Goal: Task Accomplishment & Management: Use online tool/utility

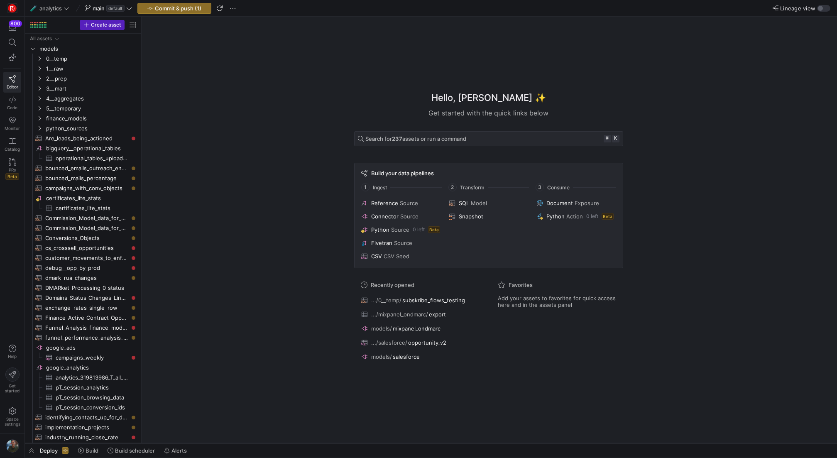
click at [95, 443] on div at bounding box center [431, 443] width 812 height 3
click at [93, 450] on span "Build" at bounding box center [91, 450] width 13 height 7
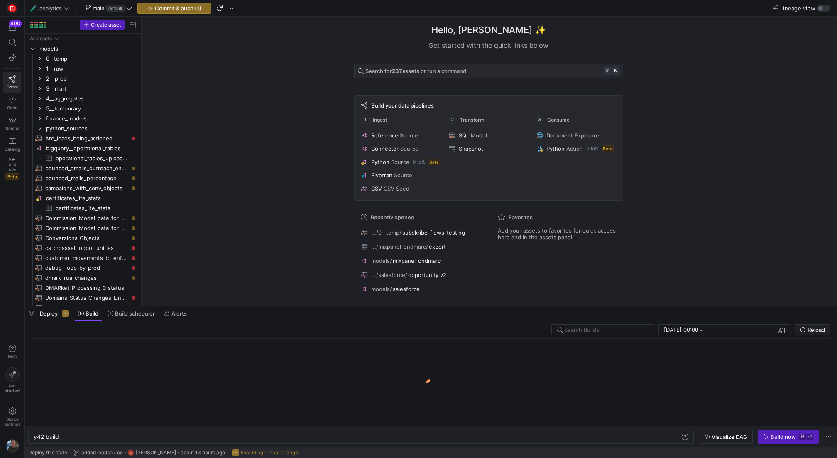
scroll to position [0, 25]
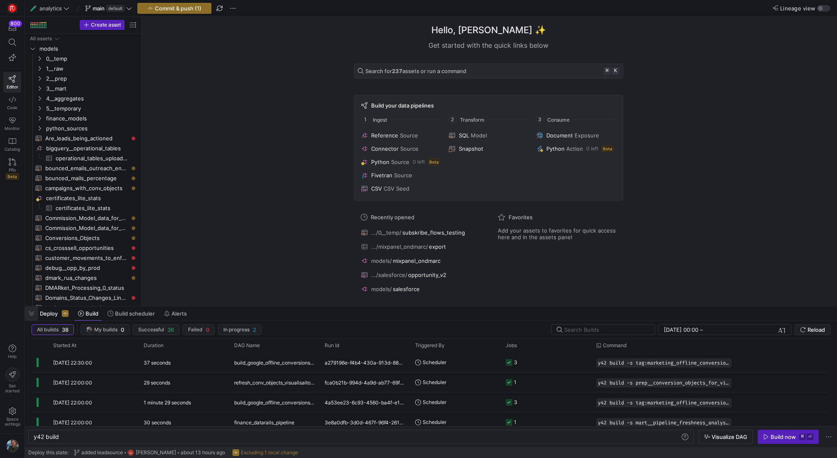
click at [32, 312] on span "button" at bounding box center [31, 313] width 13 height 14
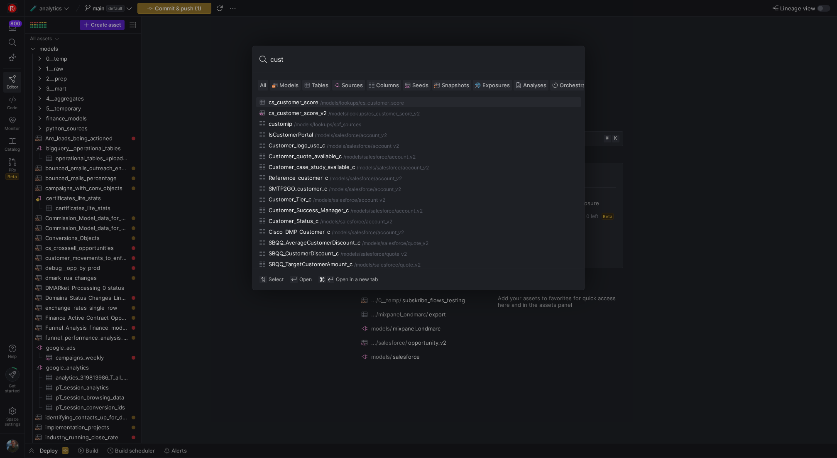
type input "cust"
click at [292, 82] on span "Models" at bounding box center [288, 85] width 19 height 7
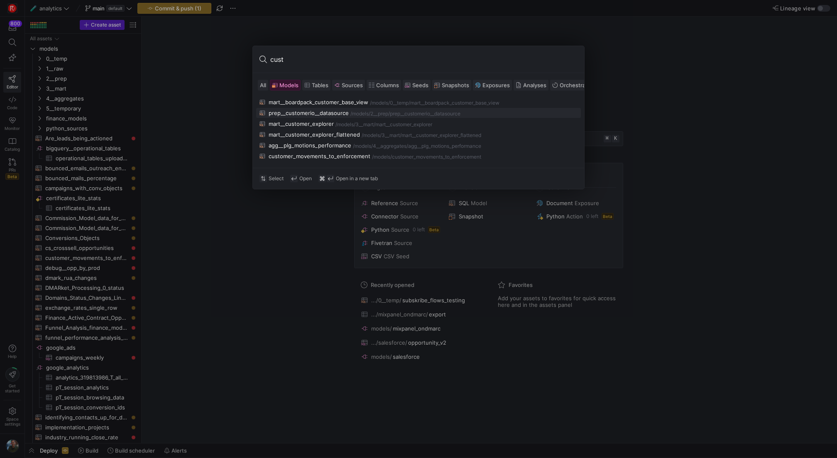
click at [308, 113] on div "prep__customerio__datasource" at bounding box center [308, 113] width 80 height 7
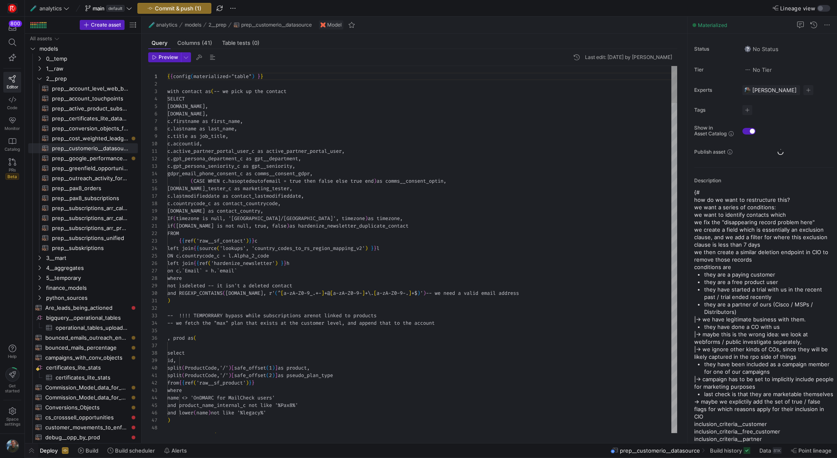
scroll to position [75, 0]
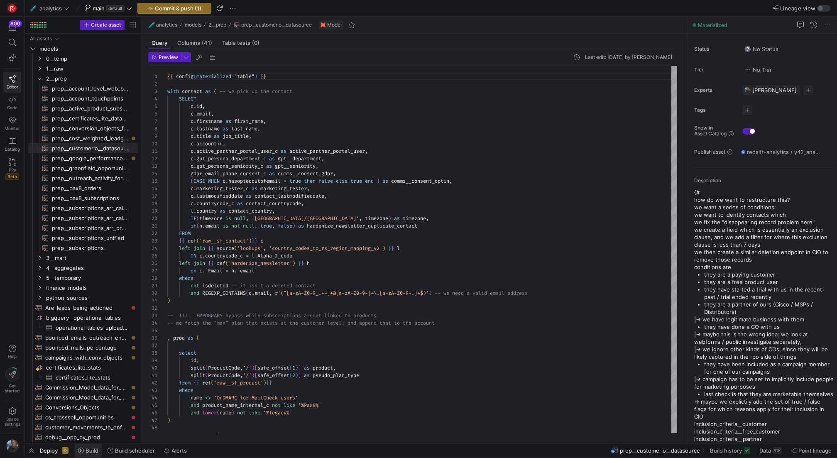
click at [88, 454] on span at bounding box center [88, 450] width 27 height 13
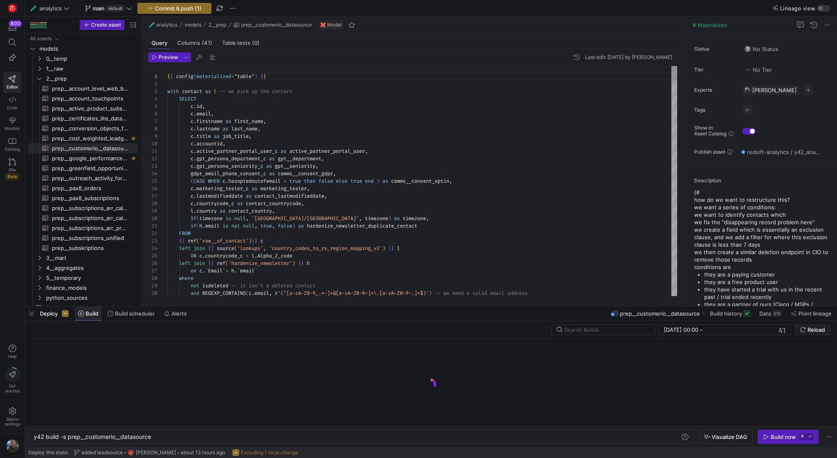
scroll to position [0, 118]
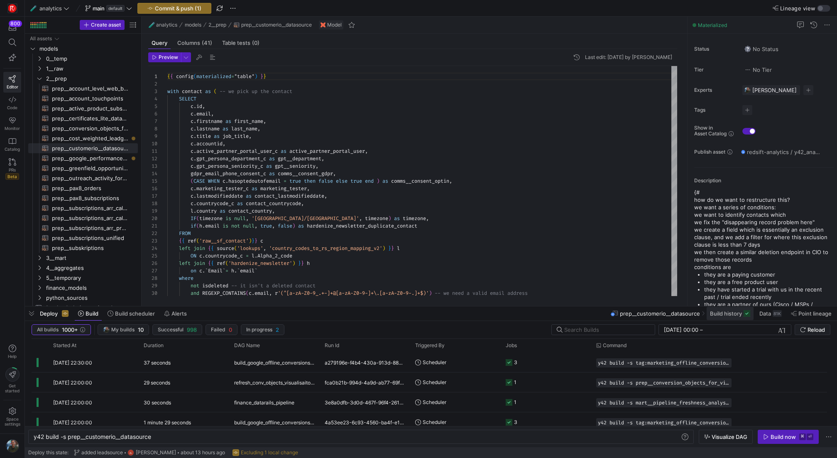
click at [741, 314] on span "Build history" at bounding box center [726, 313] width 32 height 7
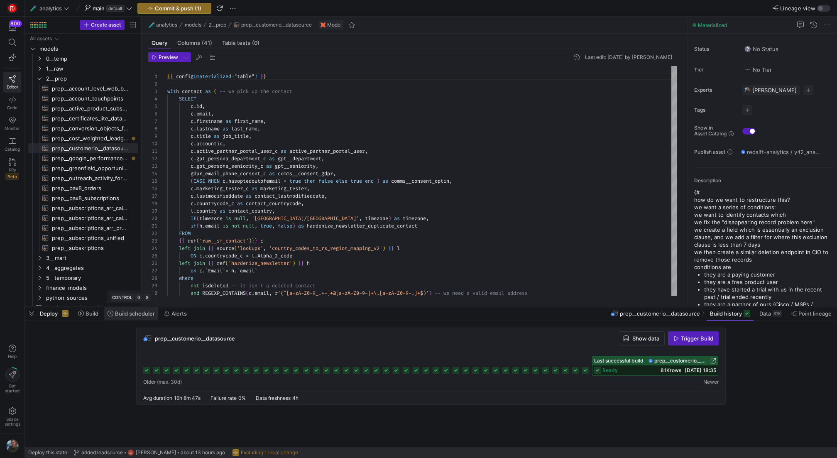
click at [132, 318] on span at bounding box center [131, 313] width 54 height 13
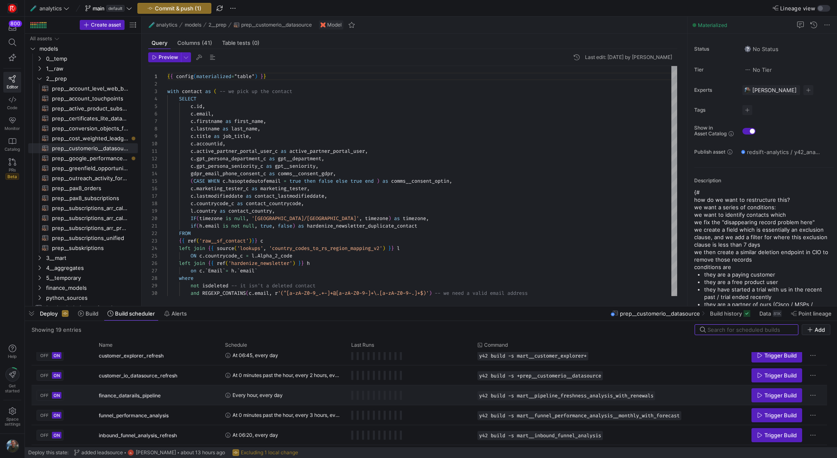
scroll to position [103, 0]
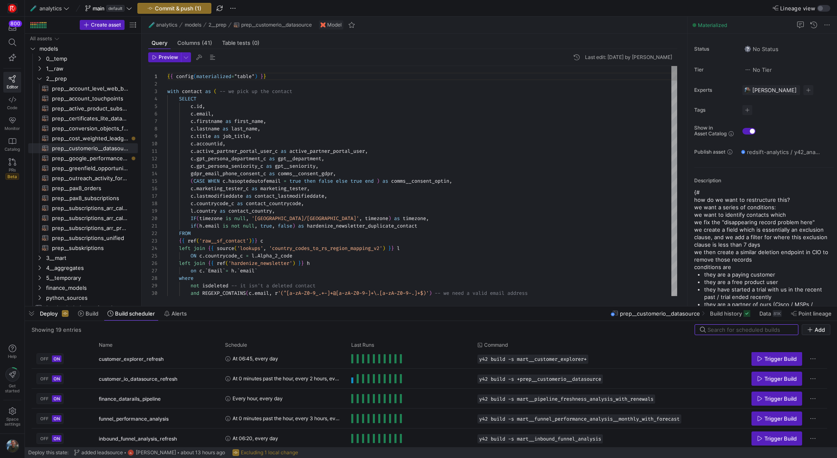
type textarea "if([DOMAIN_NAME] is not null, true, false) as hardenize_newsletter_duplicate_co…"
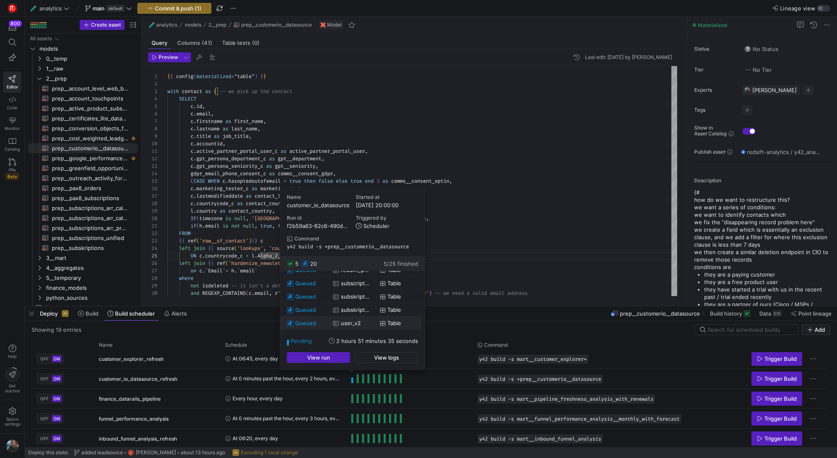
scroll to position [0, 0]
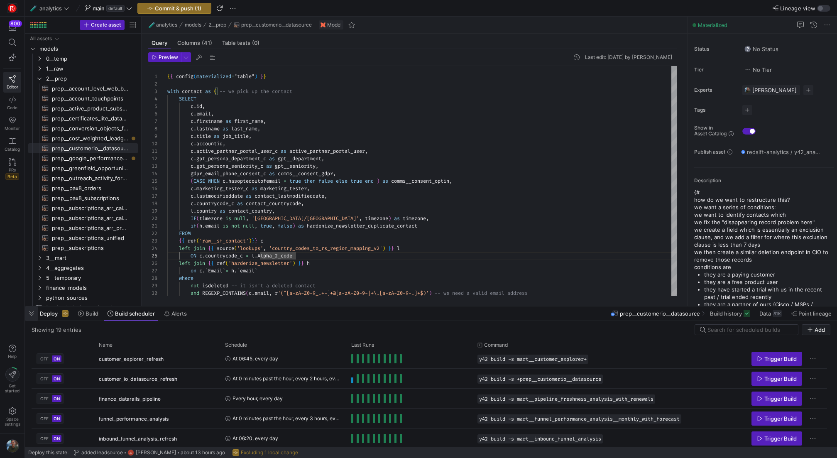
click at [34, 312] on span "button" at bounding box center [31, 313] width 13 height 14
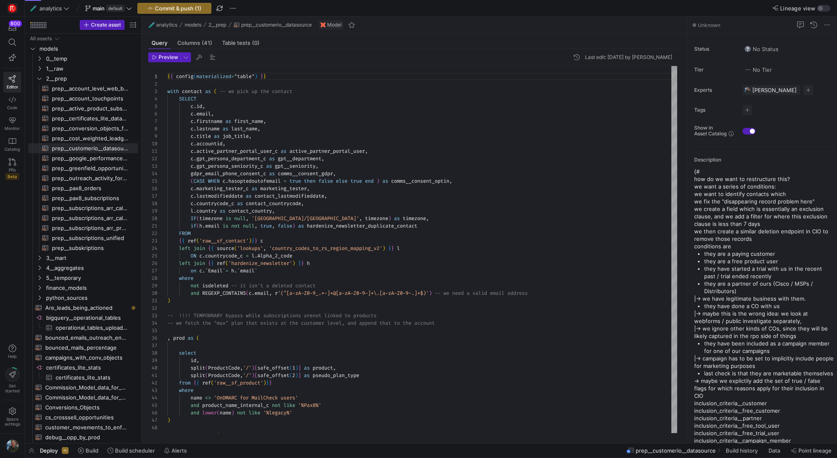
scroll to position [75, 0]
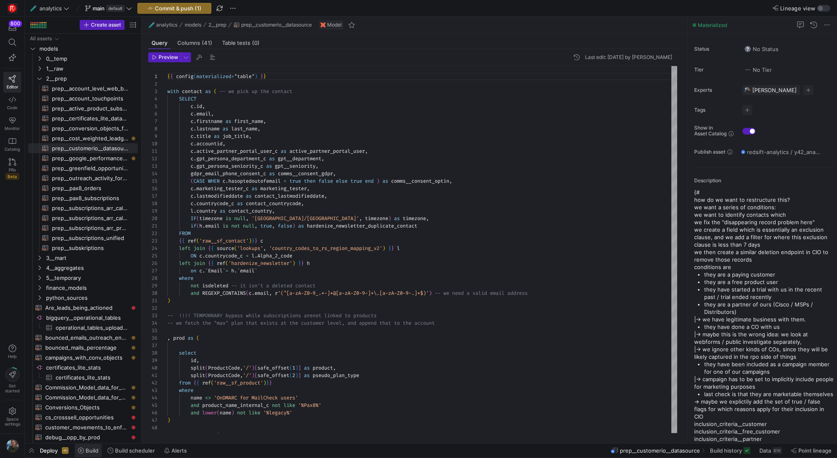
click at [91, 449] on span "Build" at bounding box center [91, 450] width 13 height 7
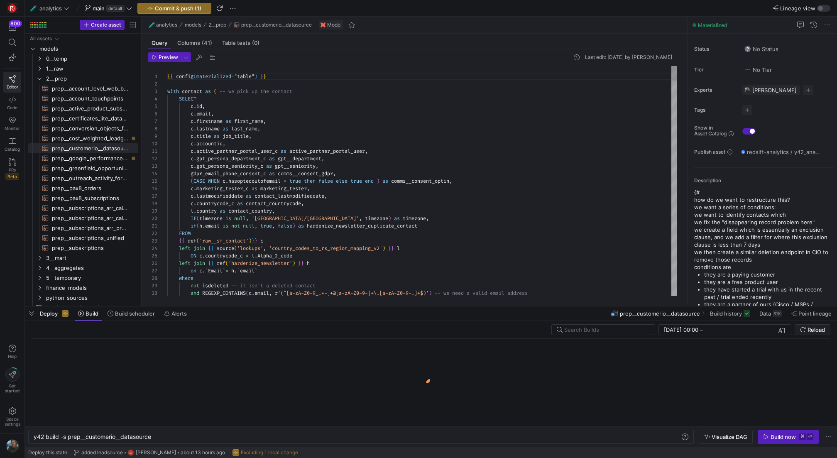
scroll to position [0, 118]
click at [125, 318] on span at bounding box center [131, 313] width 54 height 13
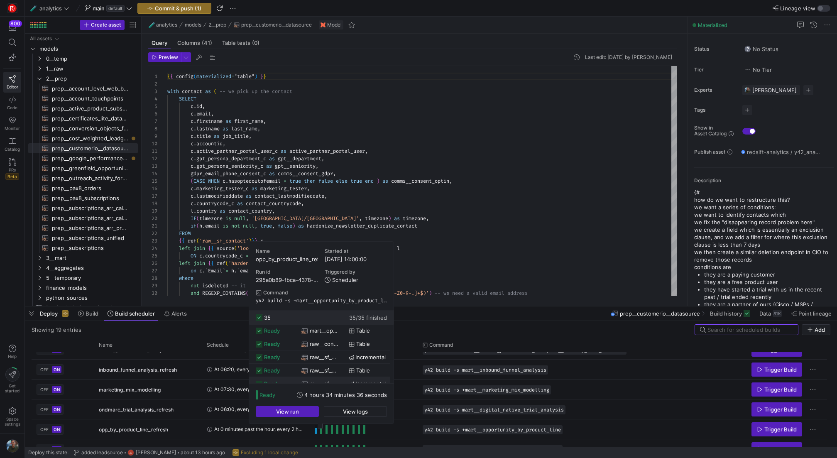
scroll to position [17, 0]
click at [310, 410] on span "button" at bounding box center [287, 411] width 62 height 10
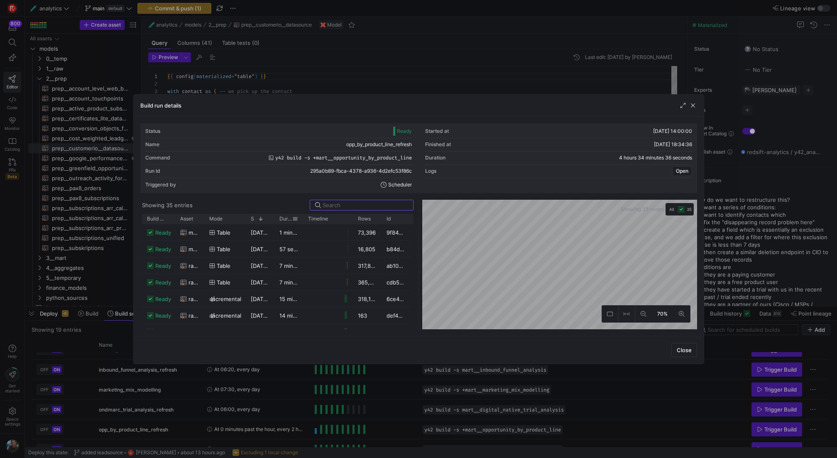
click at [286, 218] on span "Duration" at bounding box center [285, 219] width 13 height 6
click at [284, 218] on span at bounding box center [287, 219] width 9 height 6
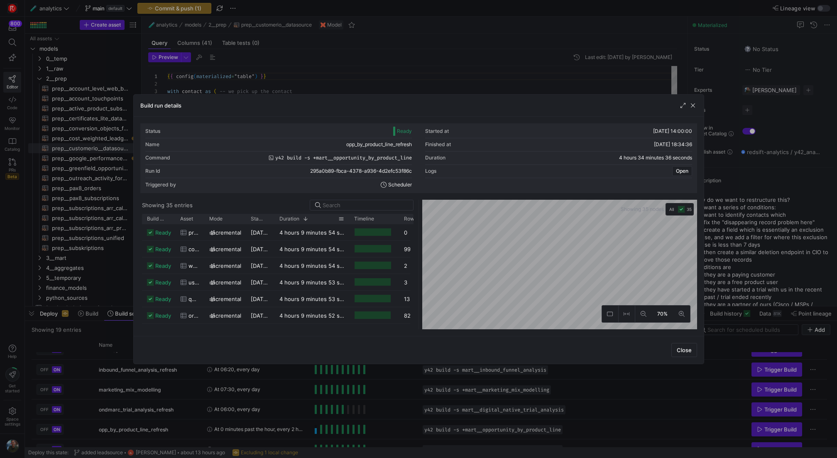
drag, startPoint x: 302, startPoint y: 220, endPoint x: 348, endPoint y: 220, distance: 46.1
click at [348, 220] on div at bounding box center [348, 219] width 3 height 10
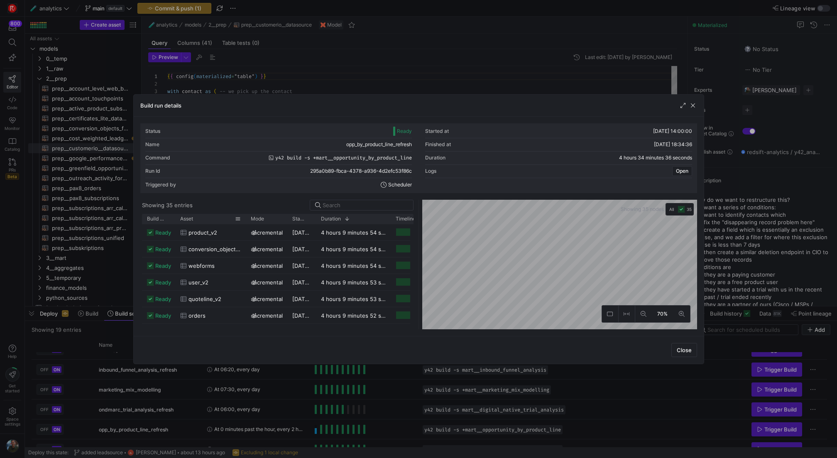
drag, startPoint x: 202, startPoint y: 216, endPoint x: 241, endPoint y: 218, distance: 39.0
click at [244, 218] on div at bounding box center [245, 219] width 3 height 10
drag, startPoint x: 283, startPoint y: 219, endPoint x: 299, endPoint y: 222, distance: 17.0
click at [300, 222] on div at bounding box center [301, 219] width 3 height 10
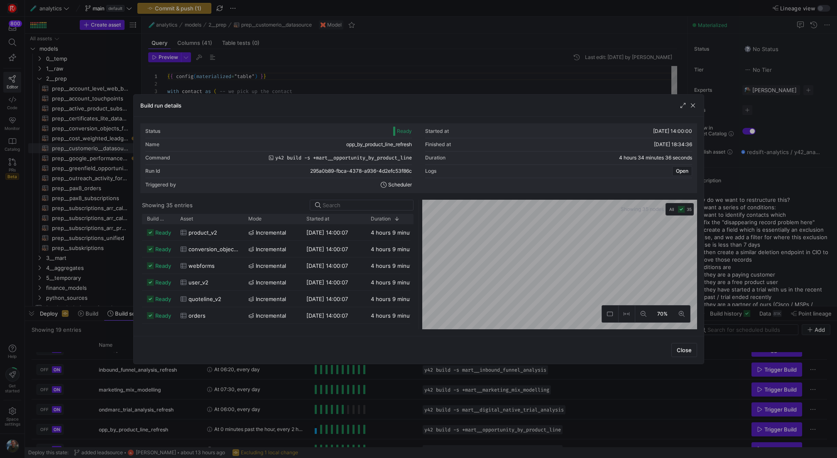
drag, startPoint x: 328, startPoint y: 220, endPoint x: 361, endPoint y: 225, distance: 33.2
click at [361, 225] on div "Build status Asset Mode 1" at bounding box center [277, 271] width 271 height 115
click at [302, 237] on div "30/09/25, 14:00:07" at bounding box center [331, 232] width 61 height 16
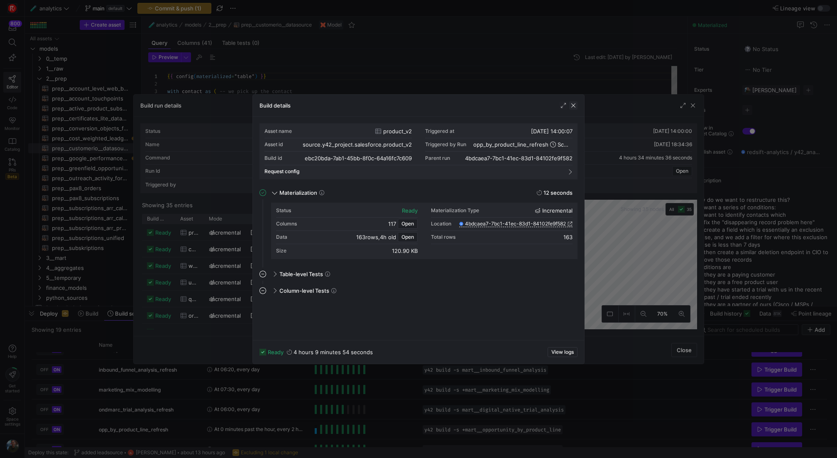
click at [574, 105] on span "button" at bounding box center [573, 105] width 8 height 8
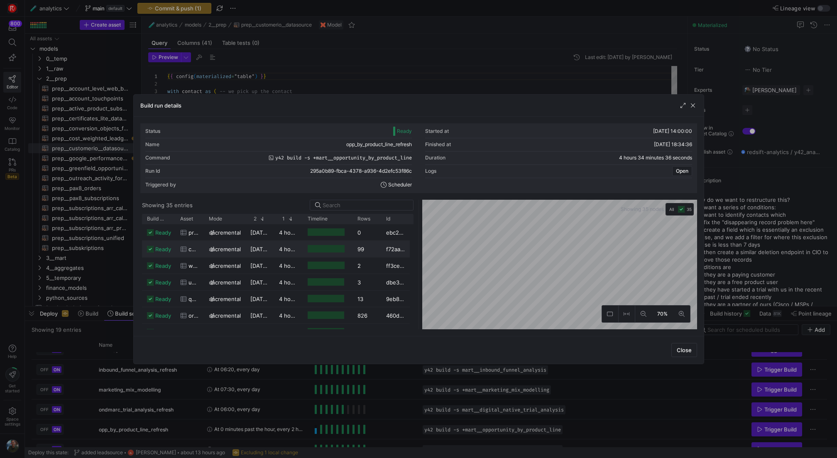
click at [292, 248] on y42-duration "4 hours 9 minutes 54 seconds" at bounding box center [318, 249] width 79 height 7
